Goal: Task Accomplishment & Management: Complete application form

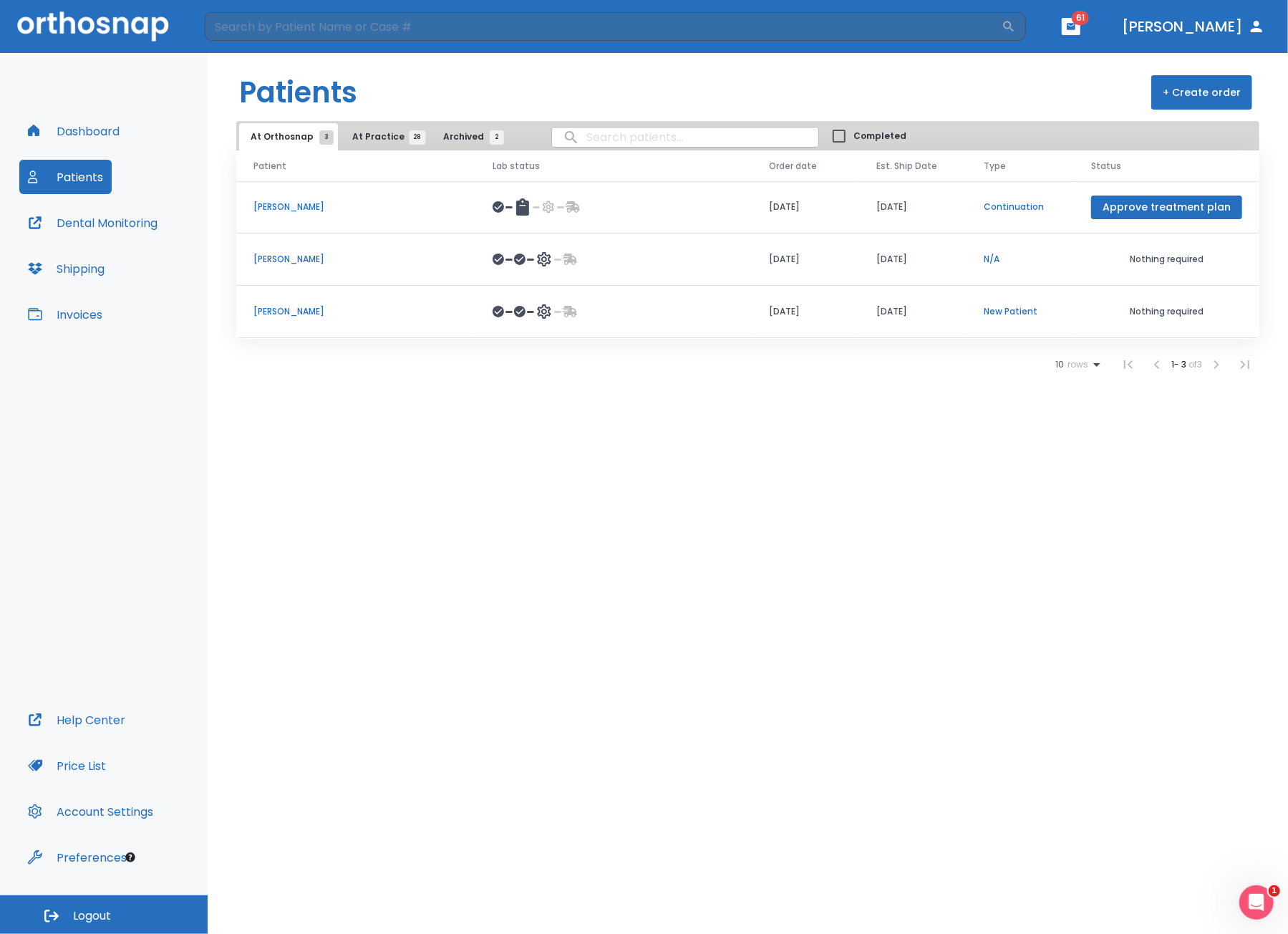
click at [945, 215] on td "09/01/25" at bounding box center [913, 207] width 108 height 53
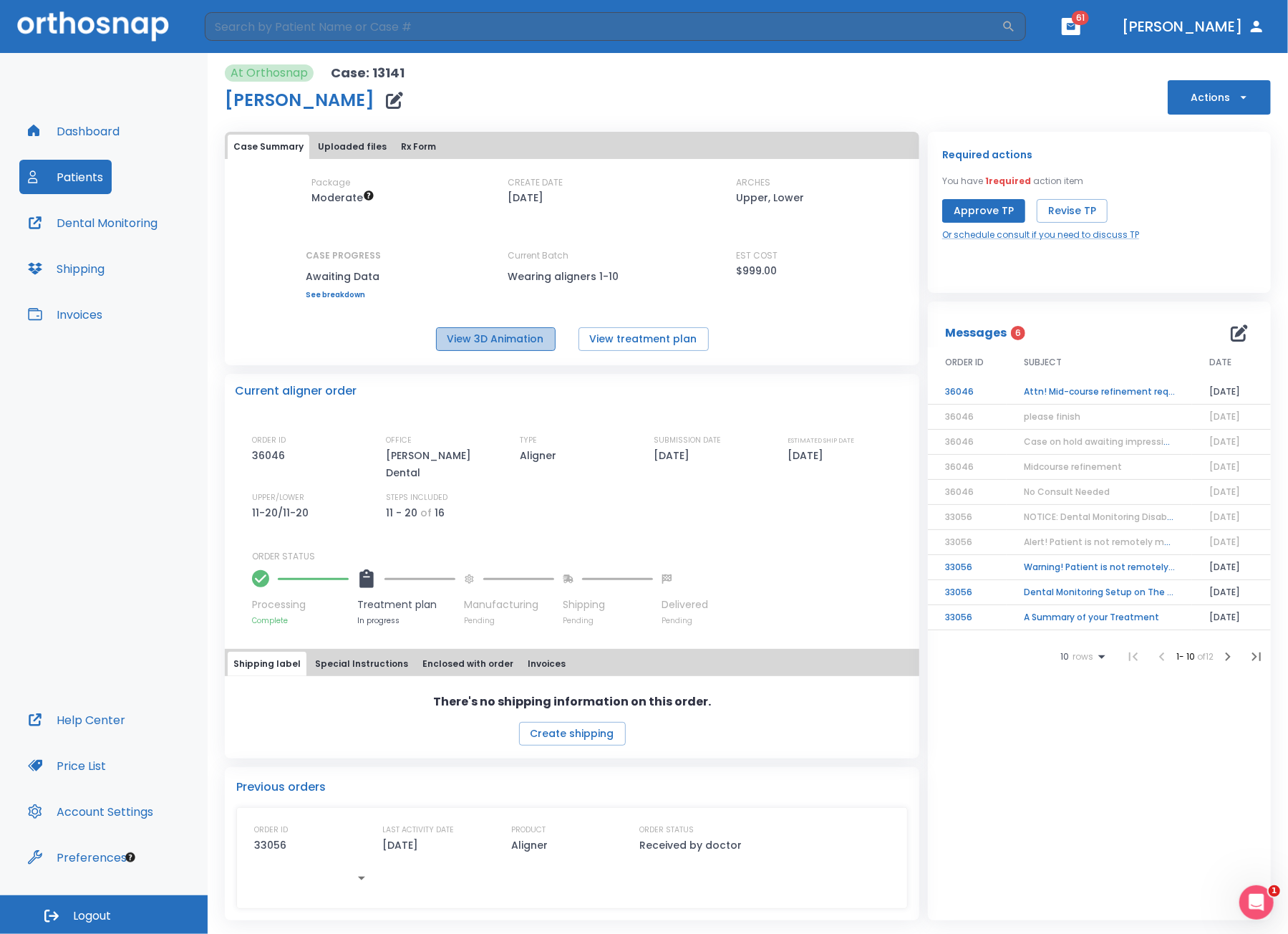
click at [509, 339] on button "View 3D Animation" at bounding box center [496, 339] width 120 height 23
click at [964, 208] on button "Approve TP" at bounding box center [984, 211] width 83 height 23
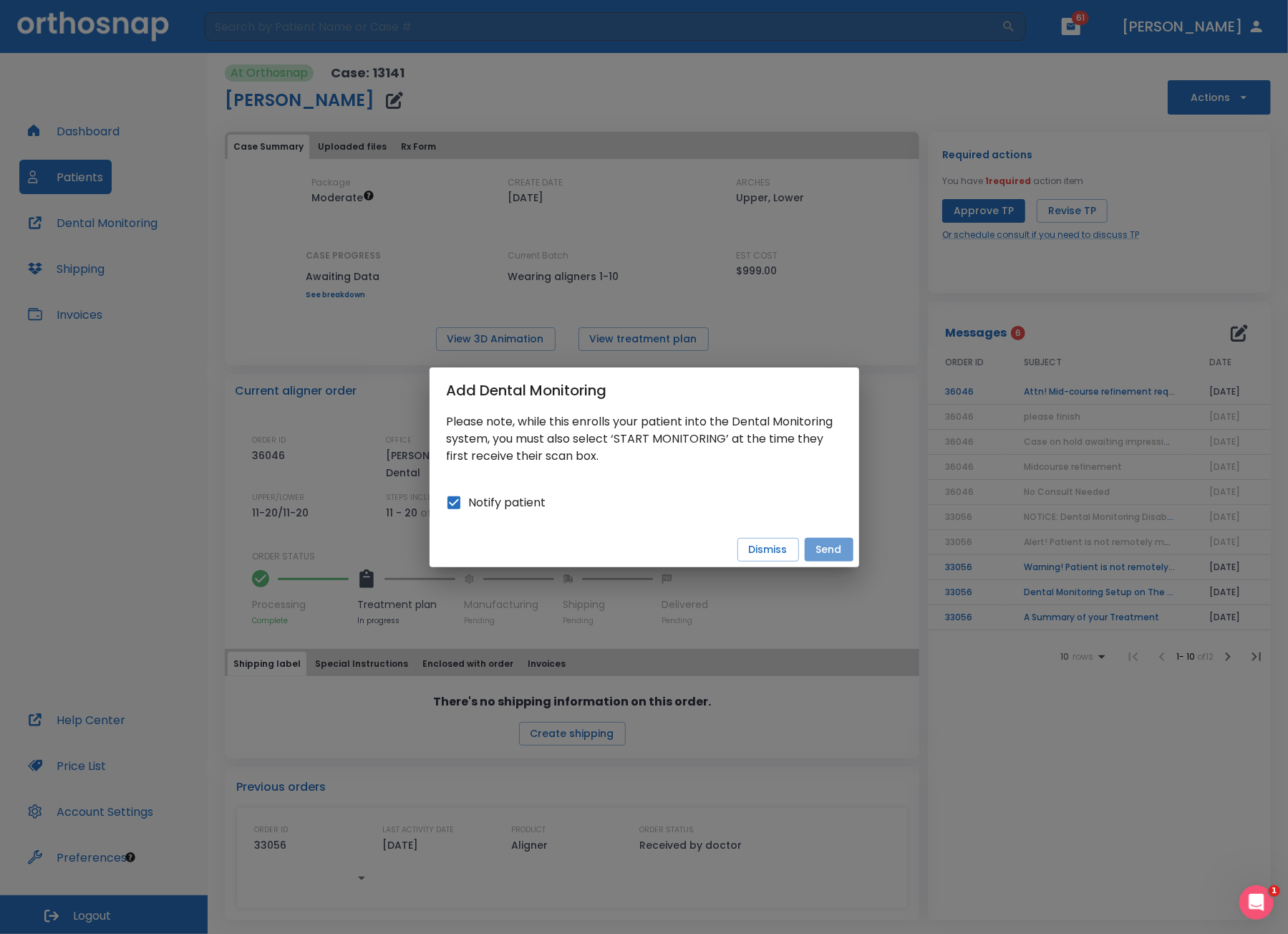
click at [832, 548] on button "Send" at bounding box center [829, 549] width 48 height 23
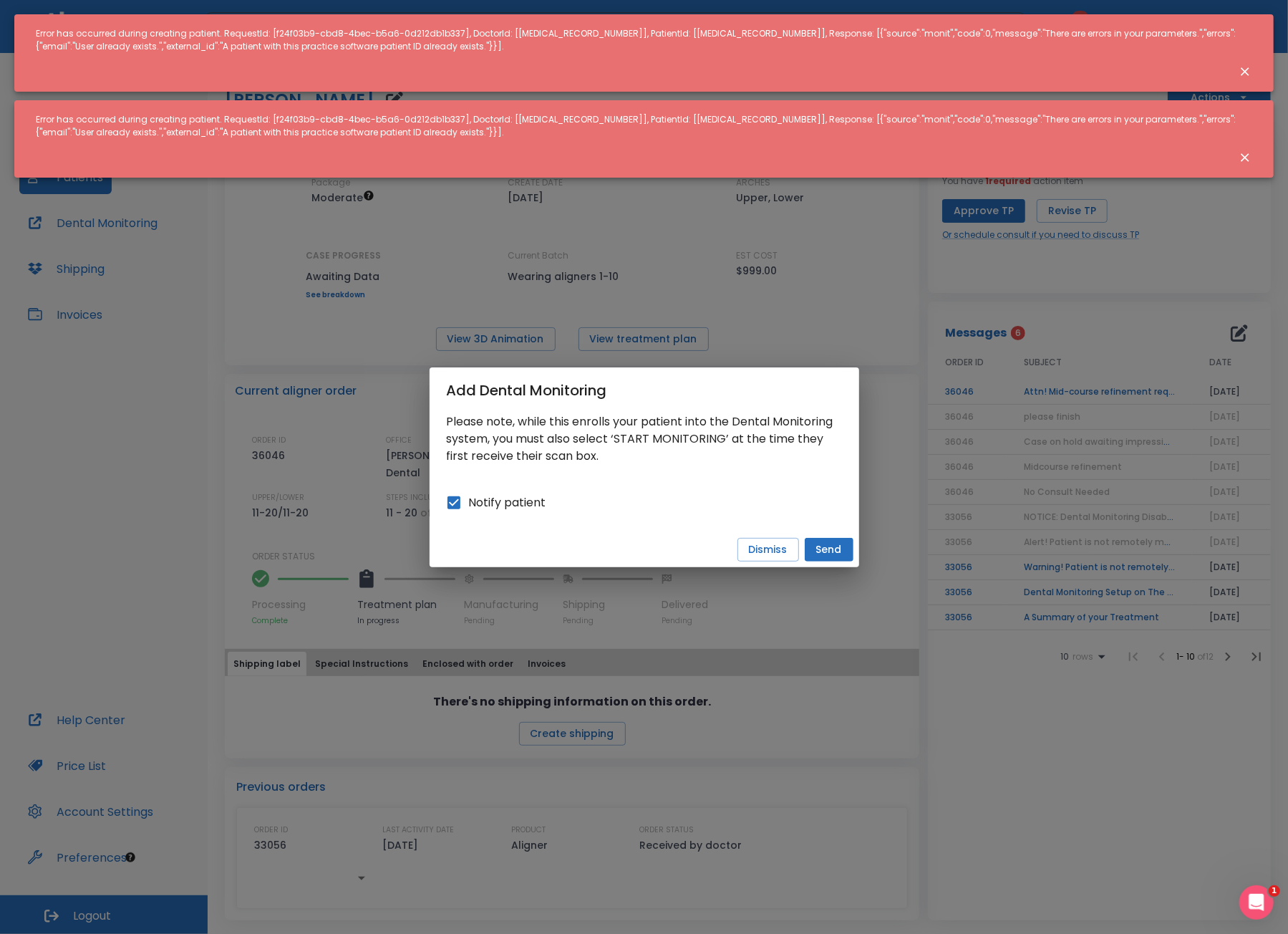
click at [1241, 155] on icon "Close notification" at bounding box center [1245, 157] width 14 height 14
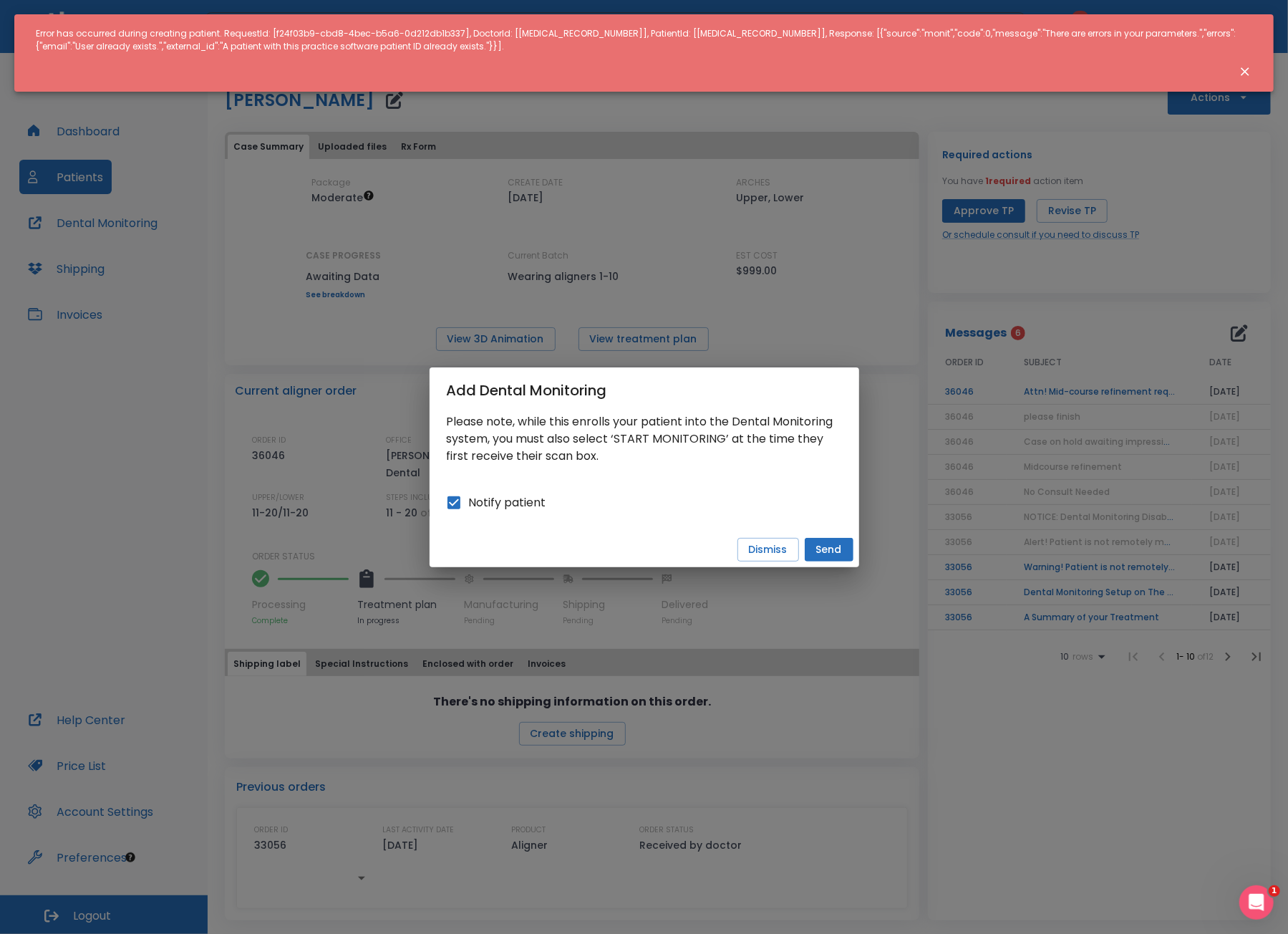
click at [1245, 76] on icon "Close notification" at bounding box center [1245, 71] width 14 height 14
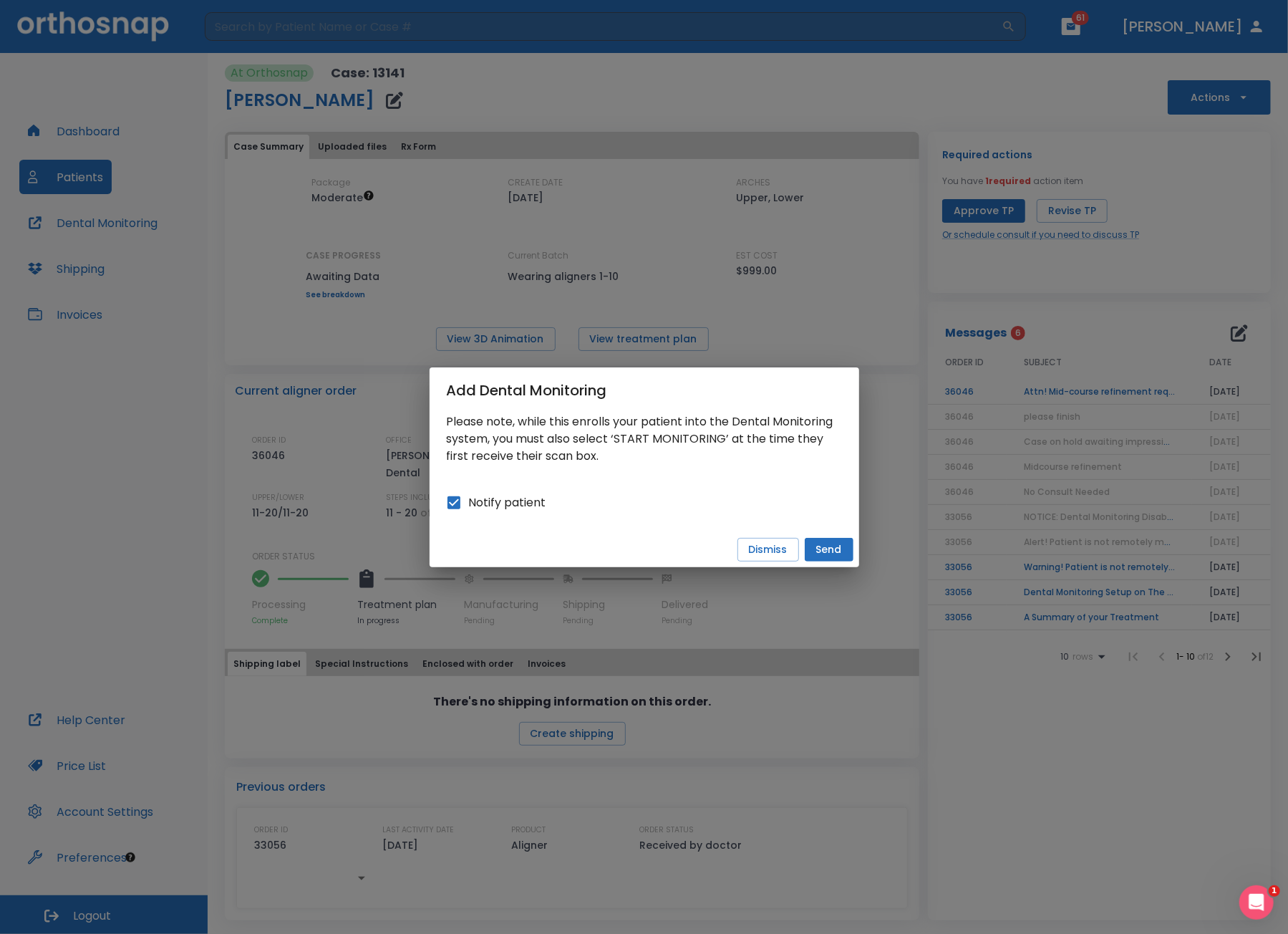
click at [453, 496] on input "Notify patient" at bounding box center [454, 503] width 30 height 30
checkbox input "false"
click at [833, 551] on button "Send" at bounding box center [829, 549] width 48 height 23
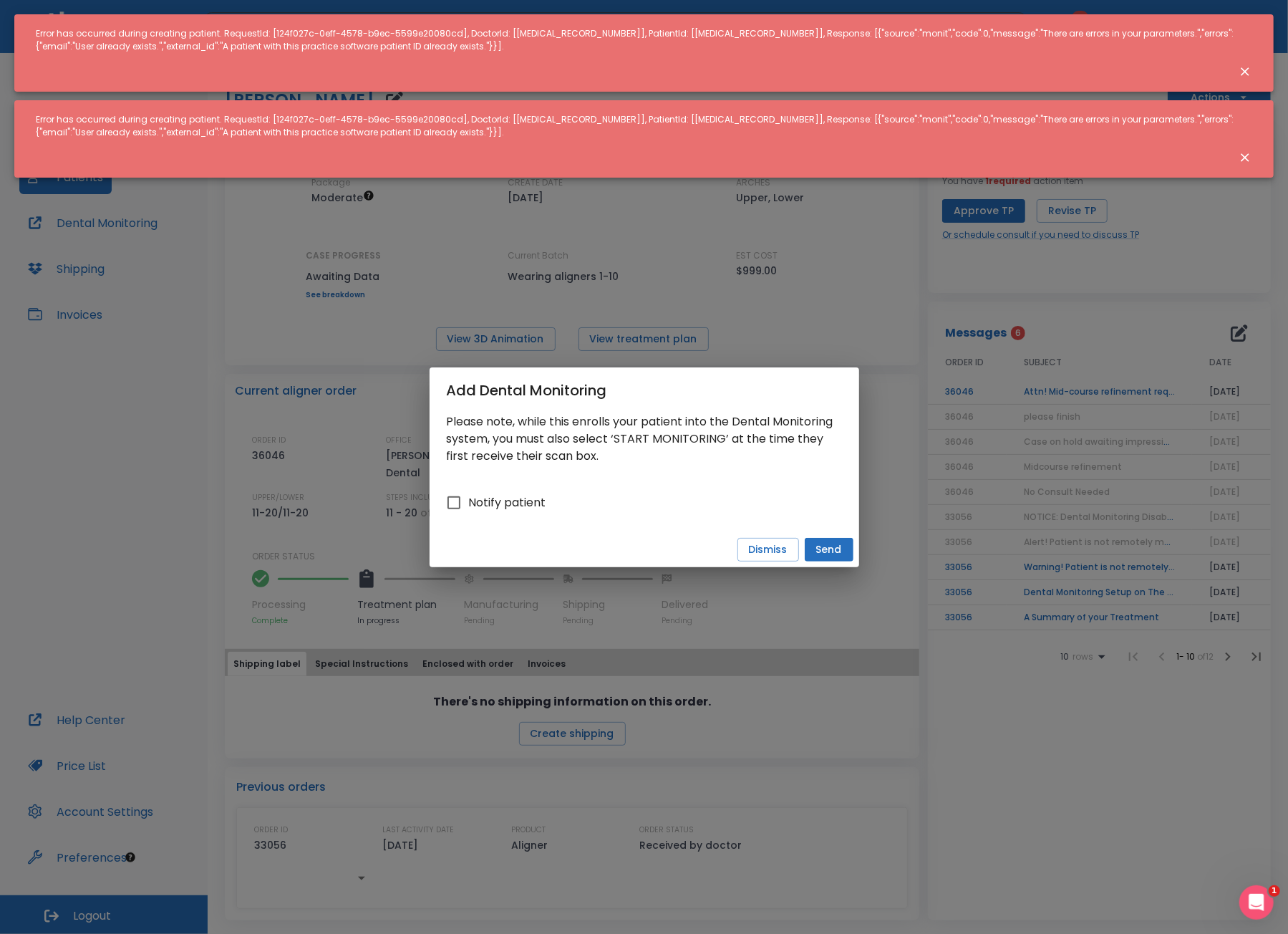
click at [1250, 162] on icon "Close notification" at bounding box center [1245, 157] width 14 height 14
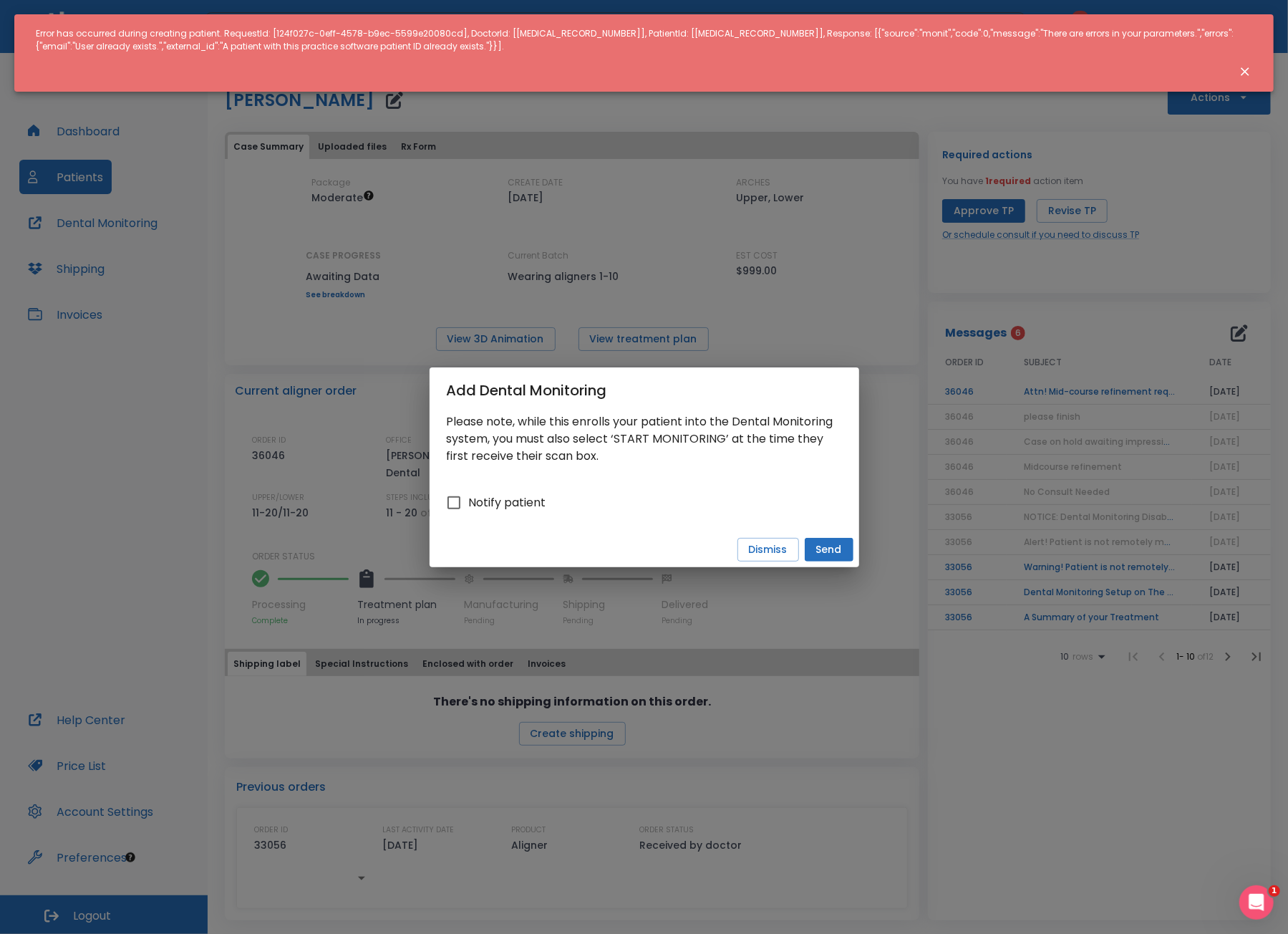
click at [1253, 73] on button "Close notification" at bounding box center [1245, 71] width 26 height 26
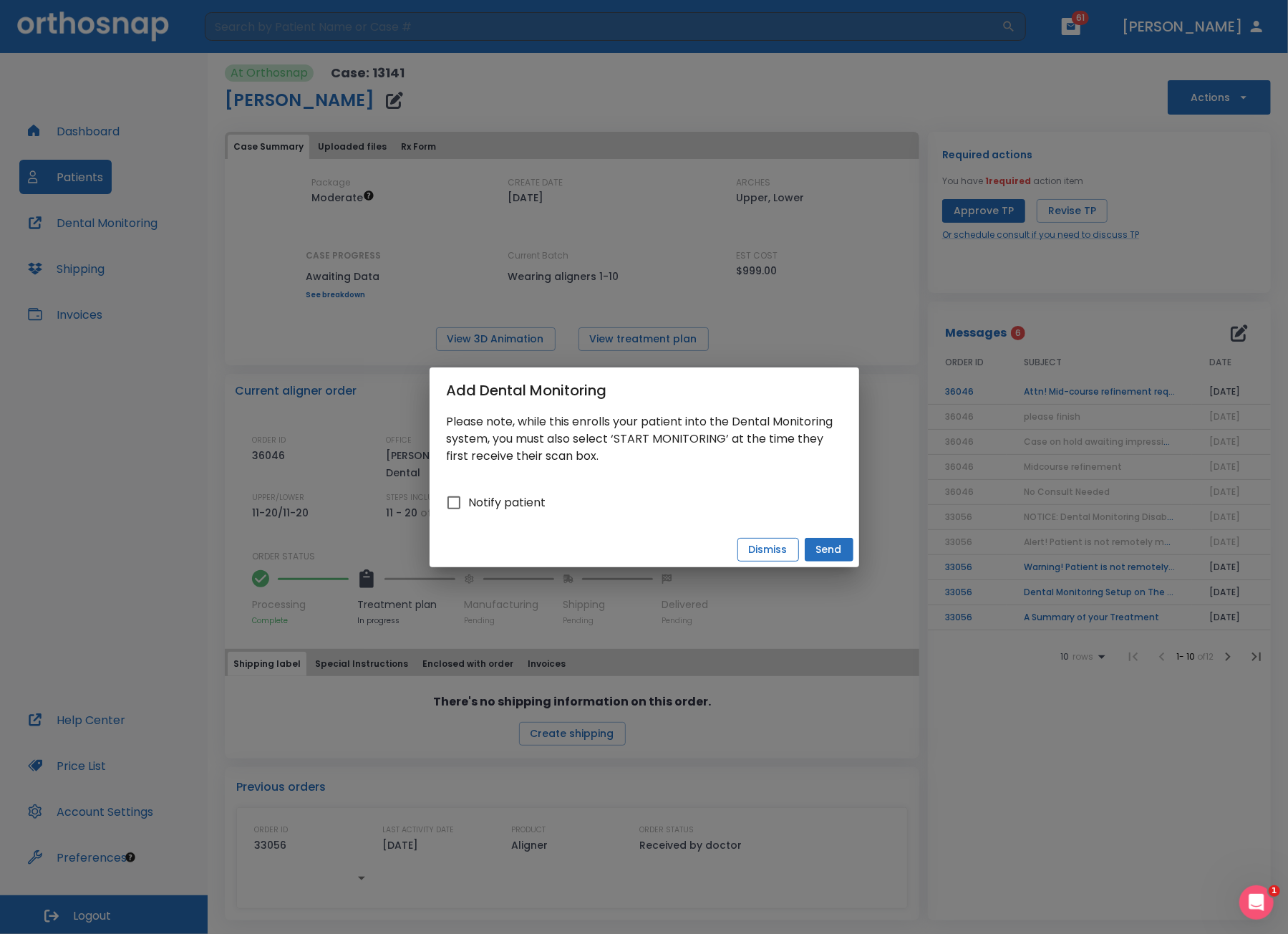
click at [776, 539] on button "Dismiss" at bounding box center [769, 549] width 62 height 23
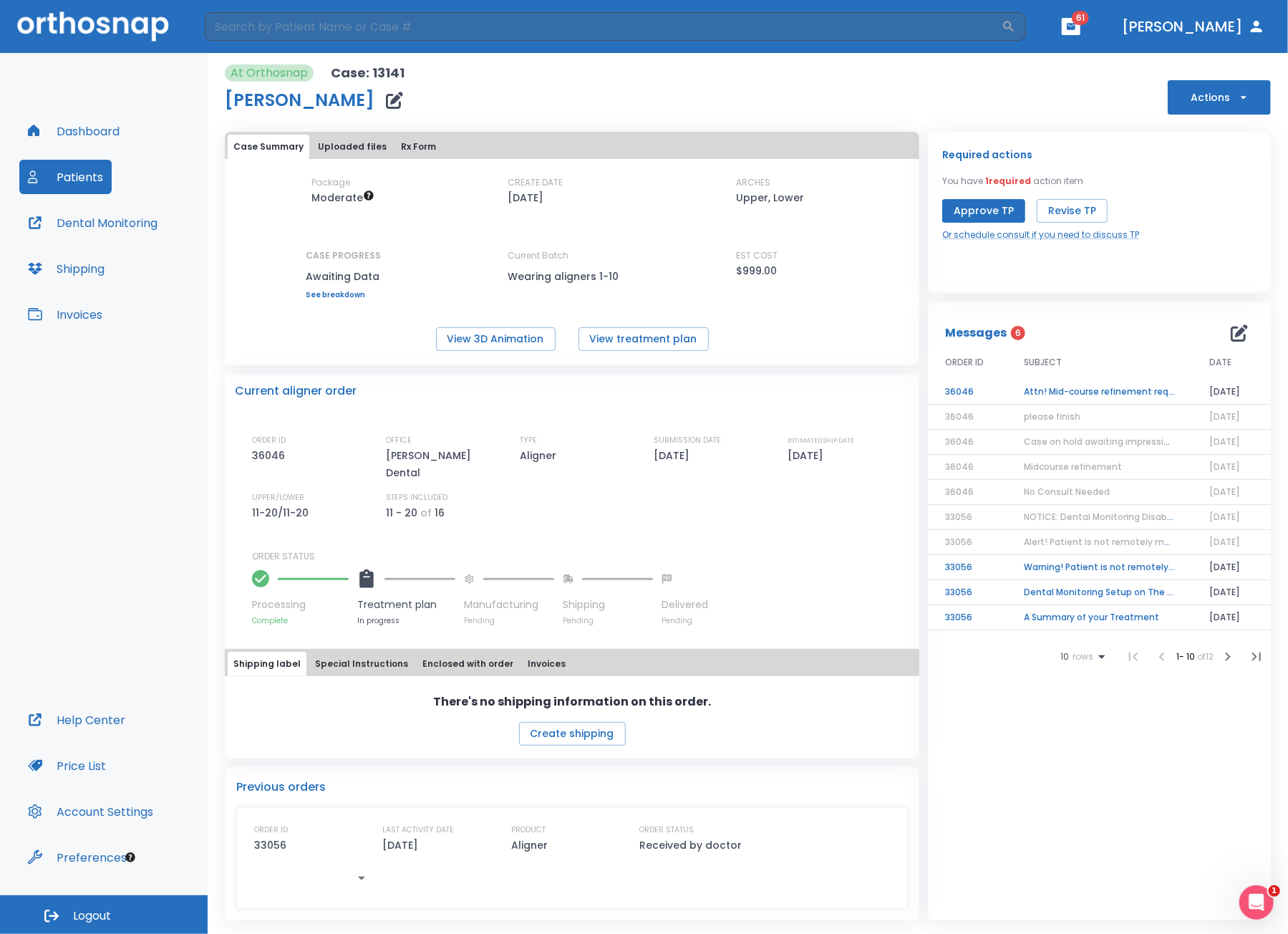
click at [1230, 334] on button "button" at bounding box center [1240, 333] width 28 height 28
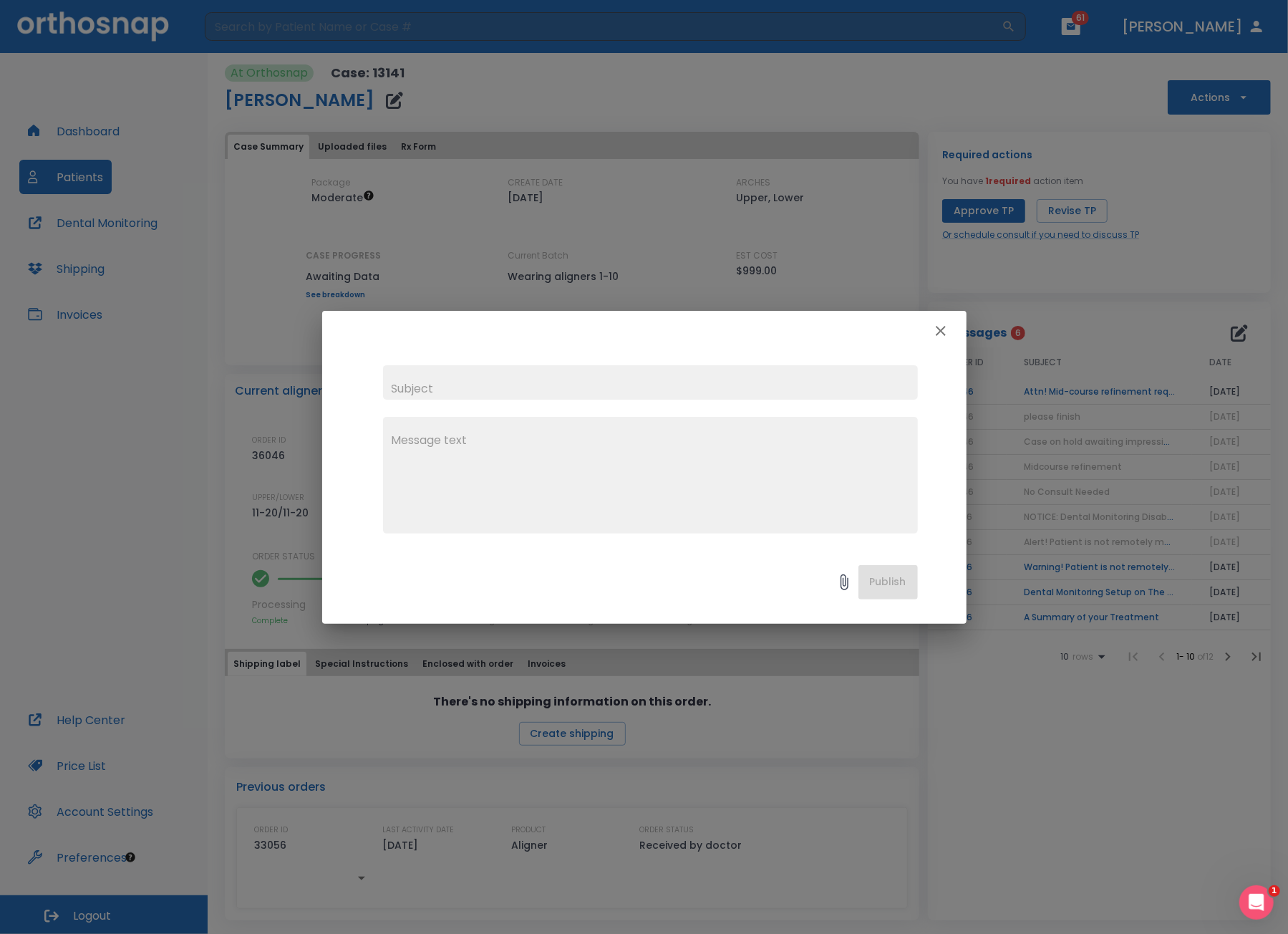
click at [517, 393] on input "text" at bounding box center [650, 382] width 535 height 34
type input "Approved Tx Plan"
type textarea "I am getting an error message when i click the approve treatmen"
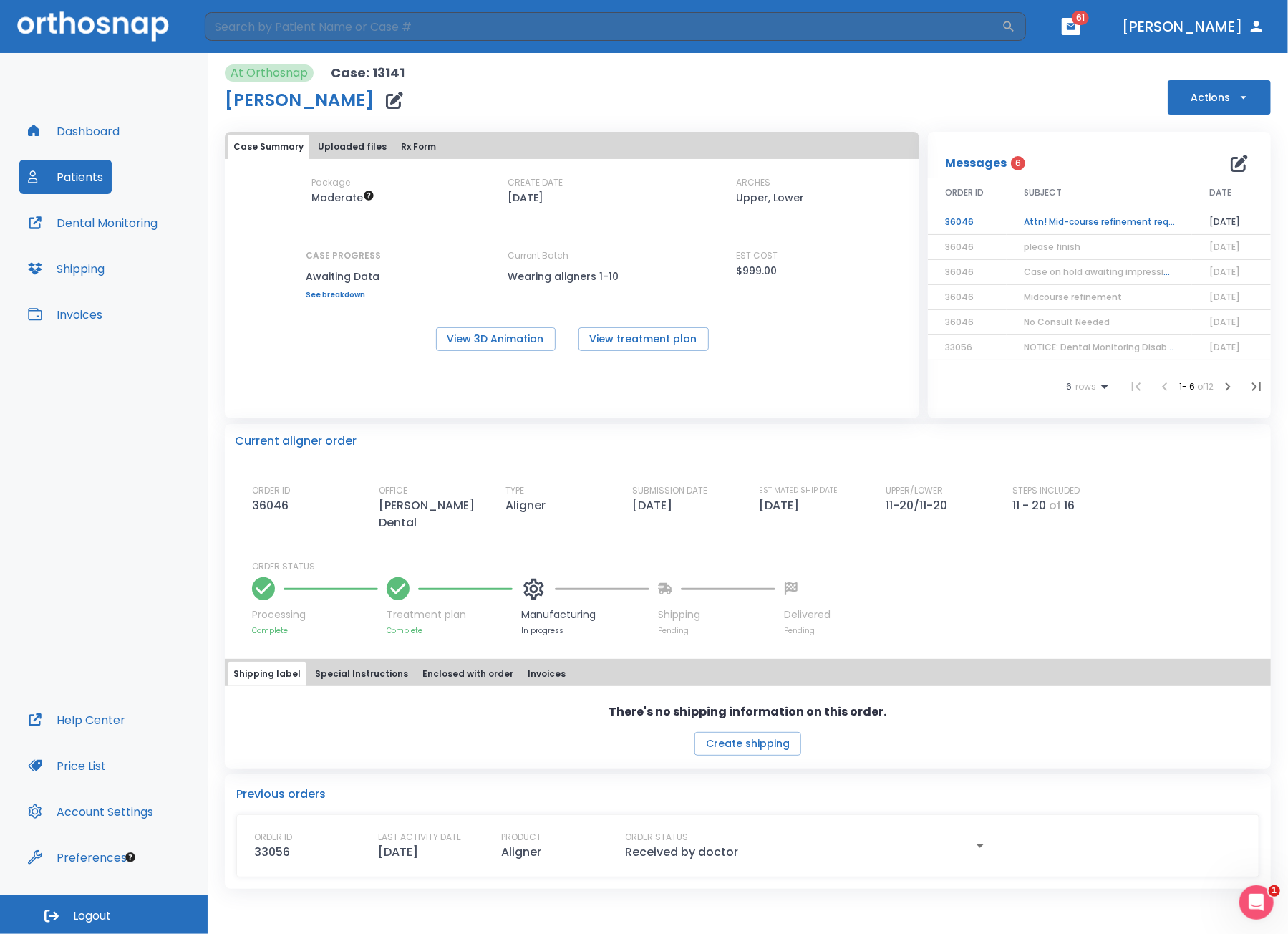
click at [72, 182] on button "Patients" at bounding box center [65, 176] width 93 height 34
